Goal: Task Accomplishment & Management: Use online tool/utility

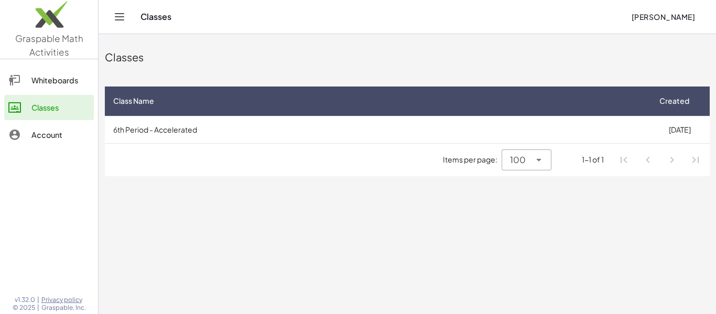
click at [487, 205] on main "Classes Class Name Created 6th Period - Accelerated [DATE] Items per page: 100 …" at bounding box center [407, 157] width 617 height 314
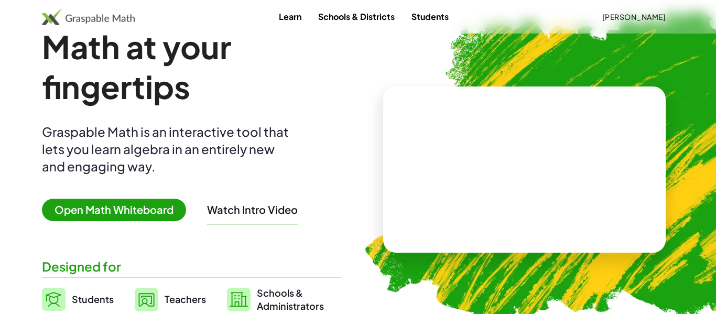
scroll to position [48, 0]
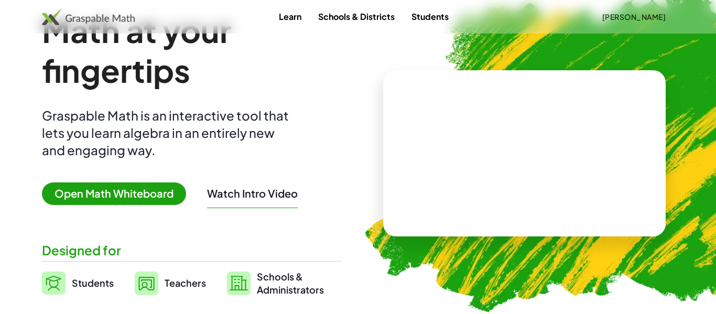
drag, startPoint x: 489, startPoint y: 154, endPoint x: 501, endPoint y: 221, distance: 67.6
click at [501, 221] on div at bounding box center [524, 153] width 283 height 166
drag, startPoint x: 535, startPoint y: 153, endPoint x: 400, endPoint y: 145, distance: 134.9
click at [400, 145] on div at bounding box center [524, 153] width 283 height 166
click at [527, 161] on video at bounding box center [524, 153] width 157 height 79
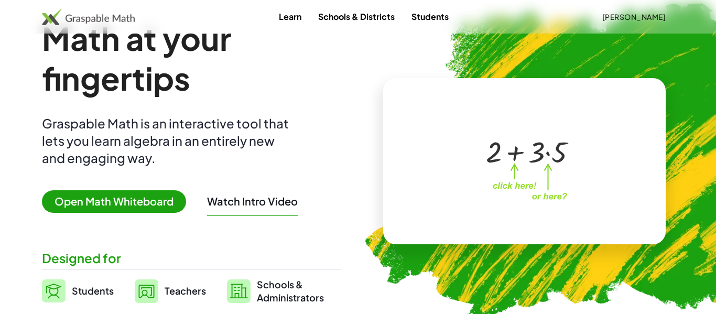
scroll to position [0, 0]
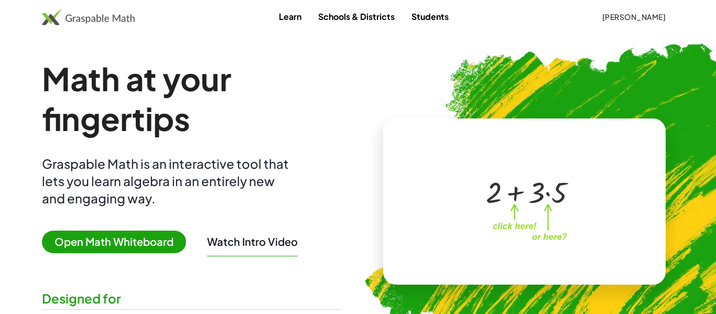
click at [627, 201] on div "+ 2 + · 3 · 5 ×" at bounding box center [524, 201] width 283 height 166
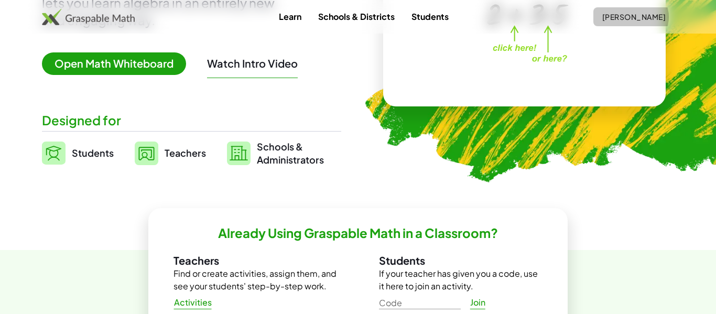
scroll to position [193, 0]
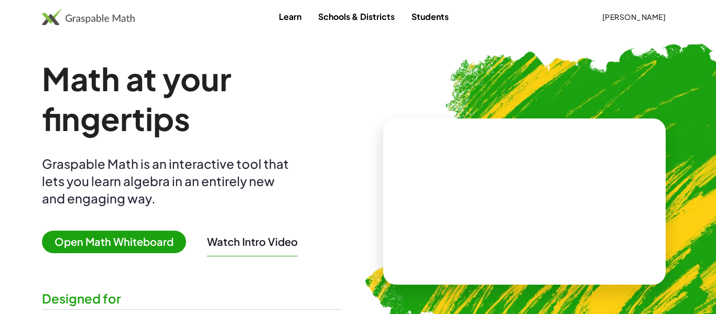
click at [569, 217] on video at bounding box center [524, 201] width 157 height 79
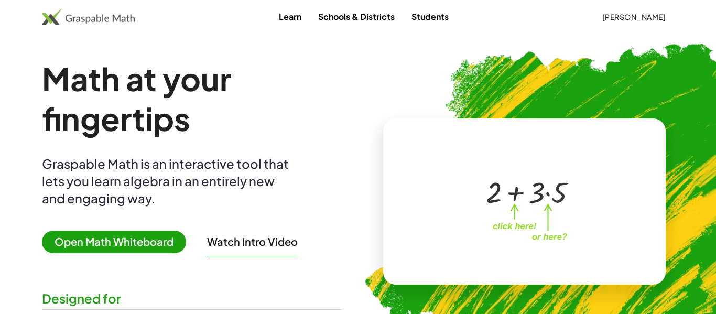
click at [532, 207] on div at bounding box center [527, 191] width 92 height 39
click at [518, 194] on div at bounding box center [527, 191] width 92 height 39
click at [513, 196] on div at bounding box center [527, 191] width 92 height 39
click at [542, 197] on div at bounding box center [527, 191] width 92 height 39
click at [548, 196] on div at bounding box center [527, 191] width 92 height 39
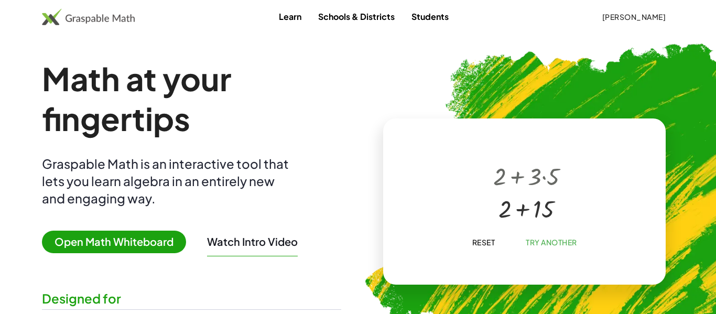
click at [535, 211] on div at bounding box center [526, 207] width 77 height 32
click at [526, 186] on div at bounding box center [527, 174] width 74 height 36
click at [548, 182] on div at bounding box center [527, 174] width 74 height 36
click at [129, 242] on span "Open Math Whiteboard" at bounding box center [114, 242] width 144 height 23
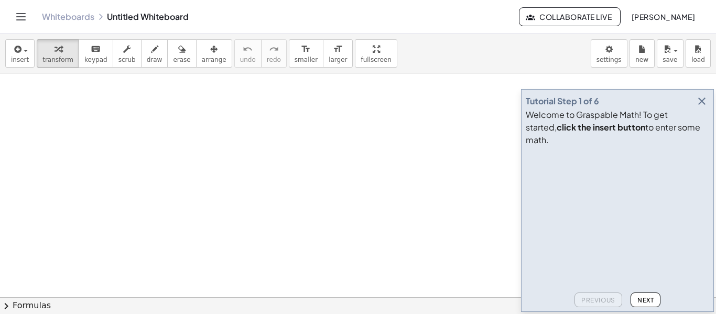
click at [21, 15] on icon "Toggle navigation" at bounding box center [21, 16] width 13 height 13
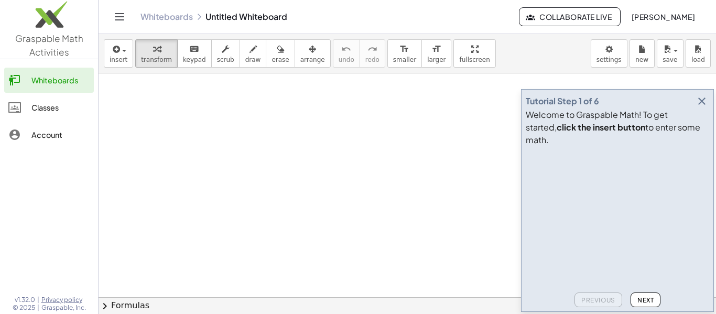
click at [75, 114] on link "Classes" at bounding box center [49, 107] width 90 height 25
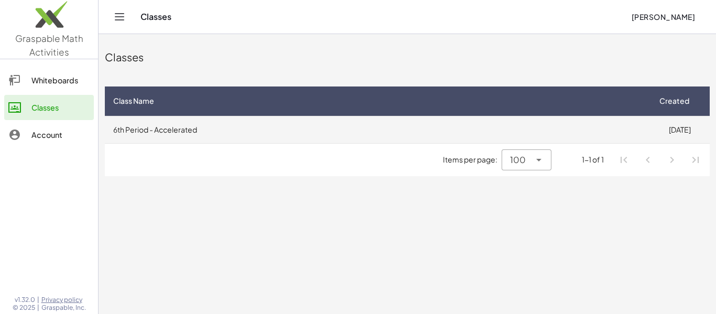
click at [185, 140] on td "6th Period - Accelerated" at bounding box center [377, 129] width 545 height 27
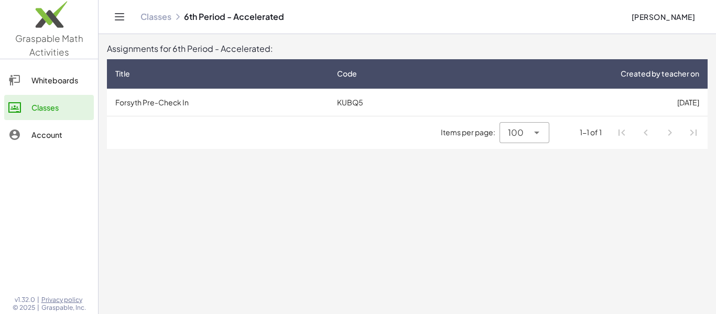
click at [179, 132] on div "Items per page: 100 *** 1-1 of 1" at bounding box center [407, 132] width 601 height 32
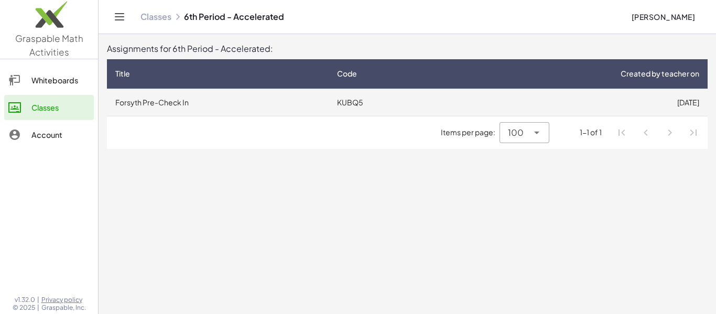
click at [168, 92] on td "Forsyth Pre-Check In" at bounding box center [218, 102] width 222 height 27
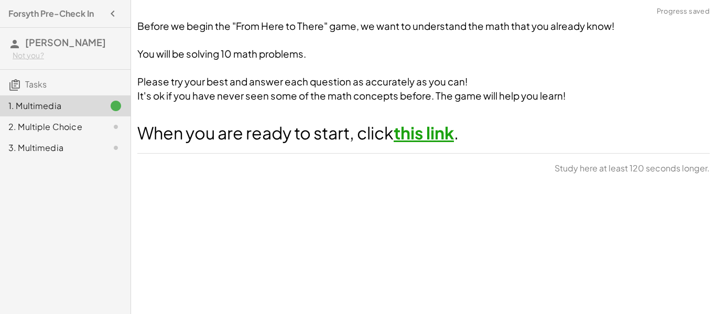
click at [255, 144] on h1 "When you are ready to start, click this link ." at bounding box center [423, 133] width 572 height 24
click at [417, 128] on link "this link" at bounding box center [424, 132] width 60 height 21
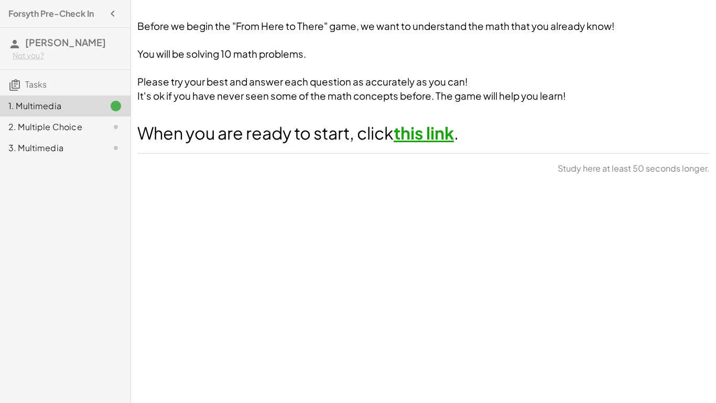
click at [72, 133] on div "2. Multiple Choice" at bounding box center [65, 126] width 131 height 21
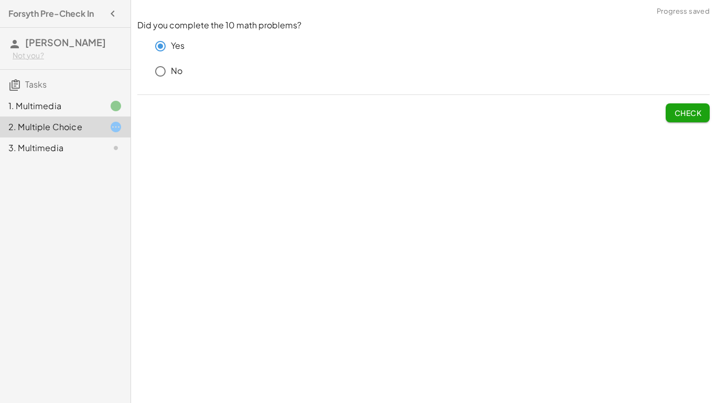
click at [680, 118] on button "Check" at bounding box center [688, 112] width 44 height 19
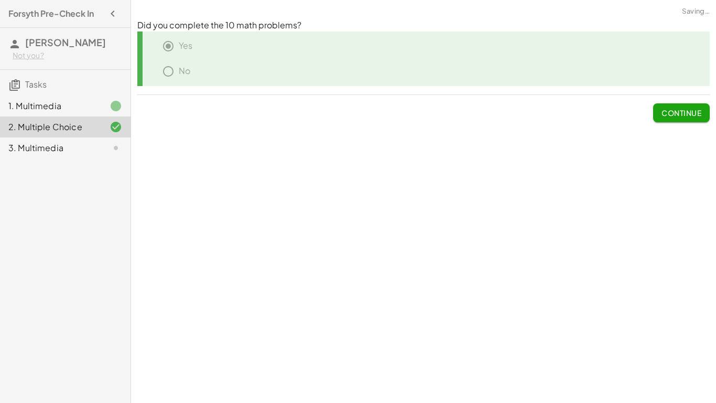
click at [70, 154] on div "3. Multimedia" at bounding box center [65, 147] width 131 height 21
